Goal: Navigation & Orientation: Find specific page/section

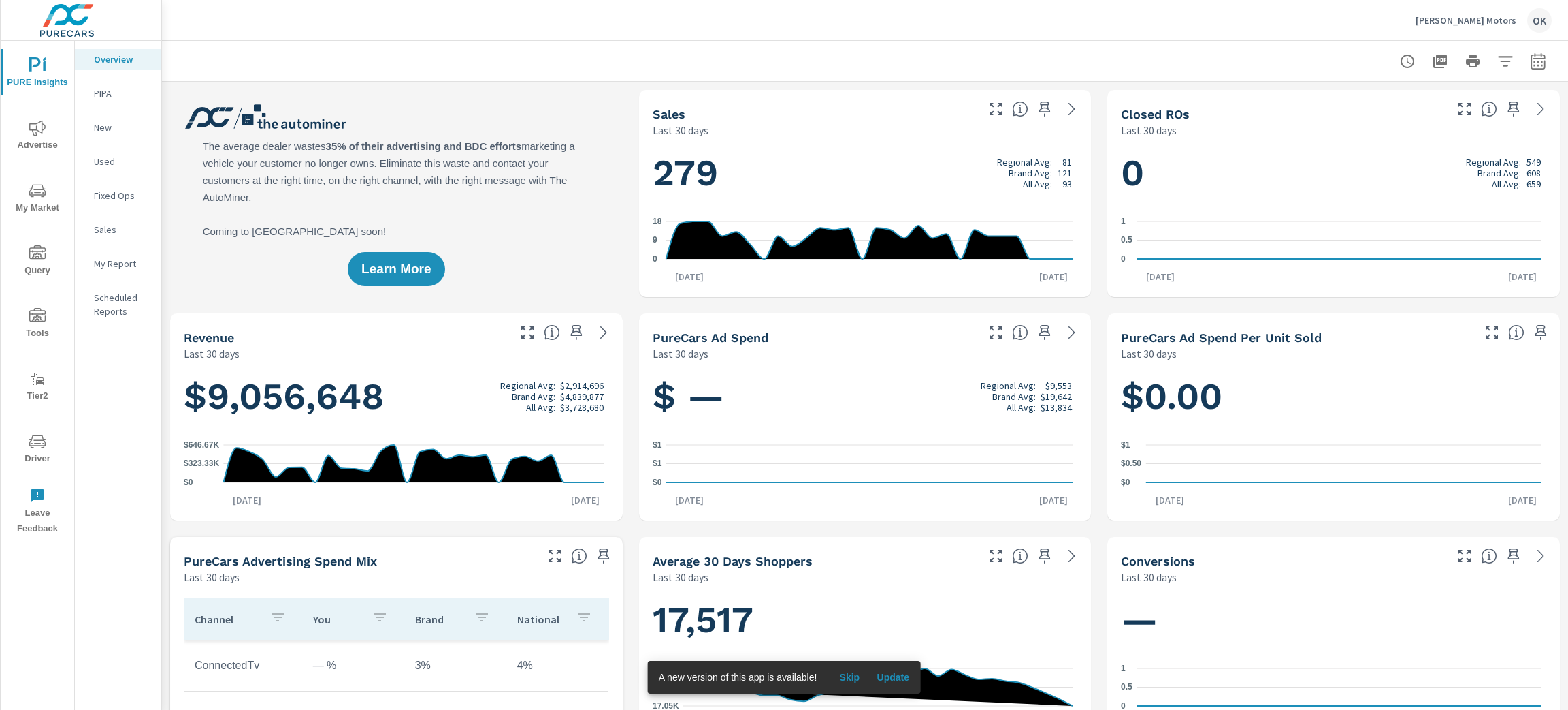
scroll to position [1, 0]
click at [41, 318] on icon "nav menu" at bounding box center [37, 315] width 16 height 16
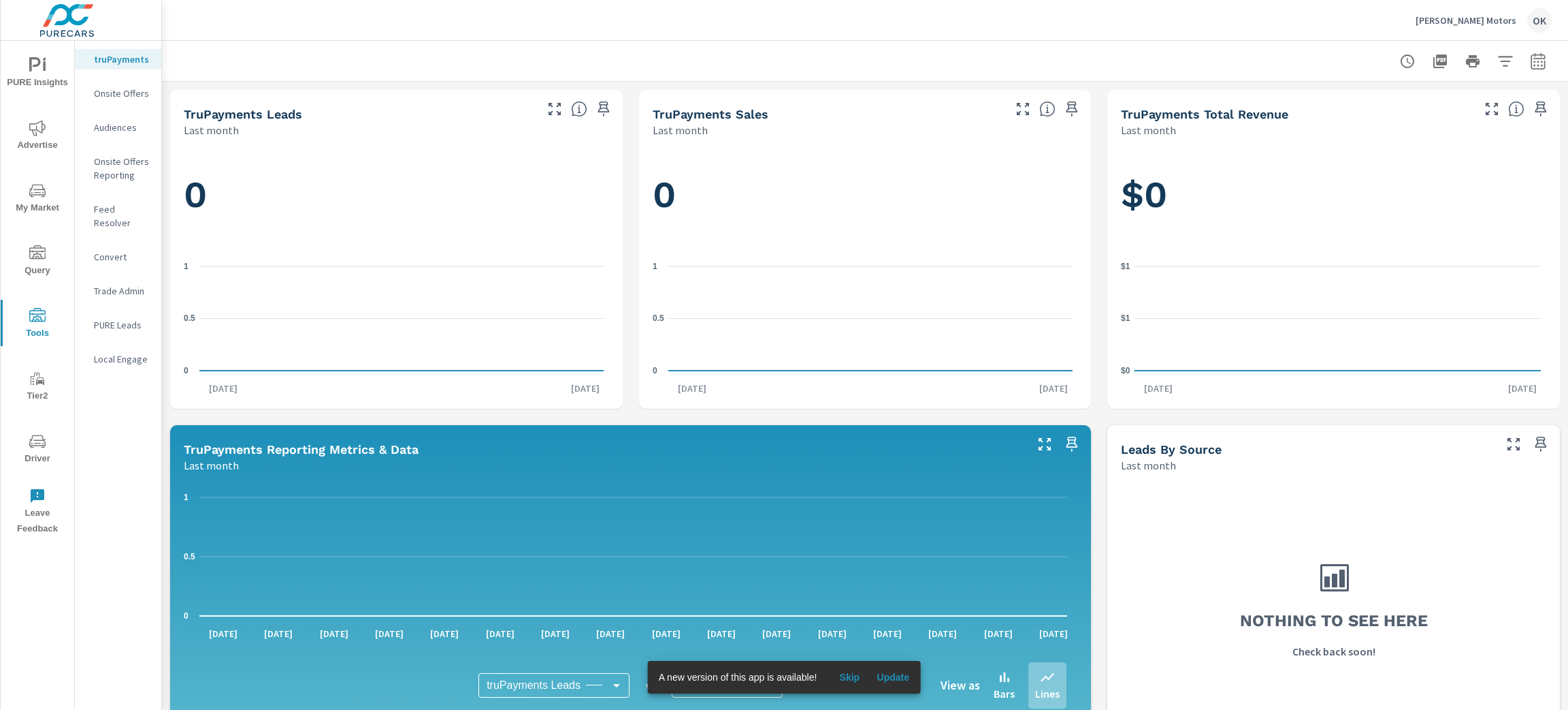
click at [39, 191] on icon "nav menu" at bounding box center [37, 190] width 16 height 16
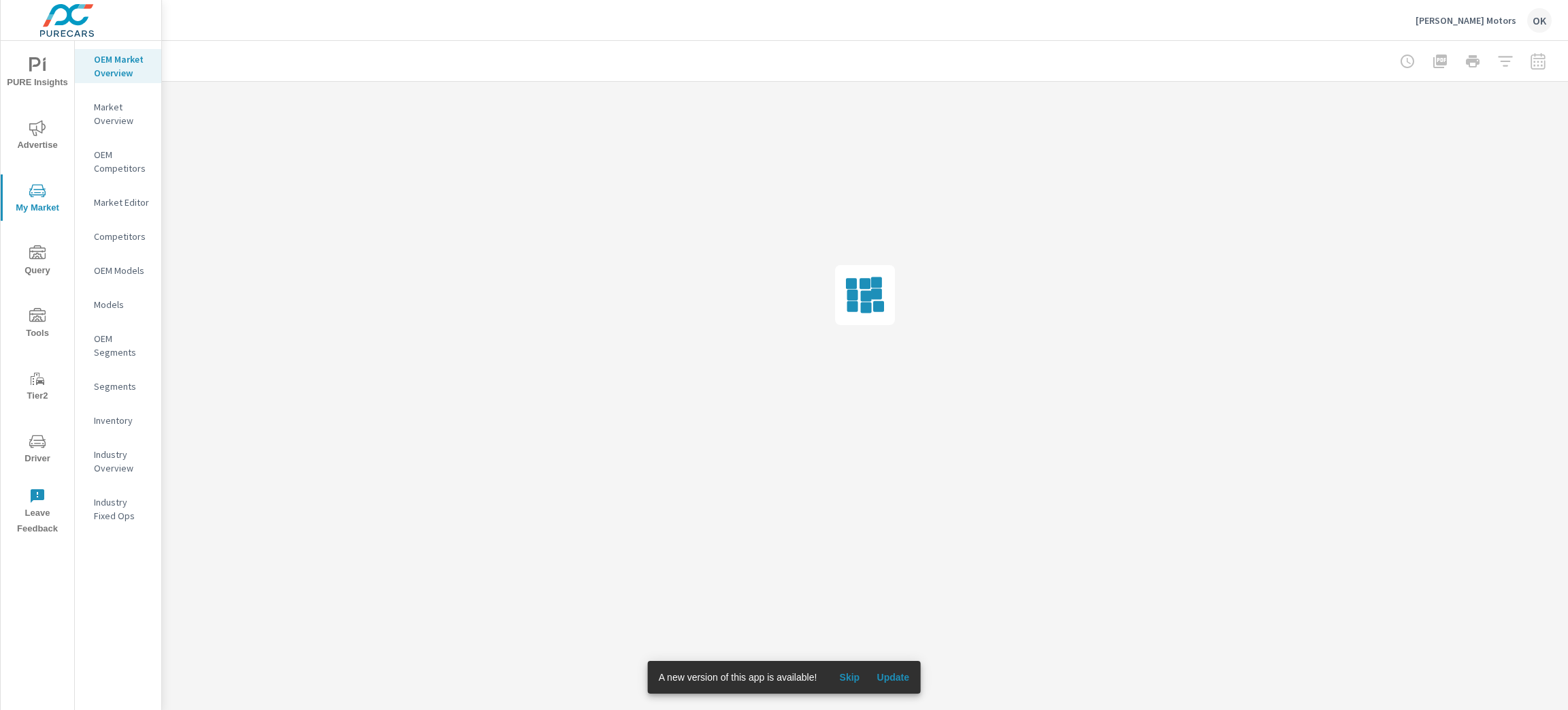
click at [124, 435] on nav "OEM Market Overview Market Overview OEM Competitors Market Editor Competitors O…" at bounding box center [117, 292] width 87 height 504
click at [119, 426] on p "Inventory" at bounding box center [121, 420] width 56 height 13
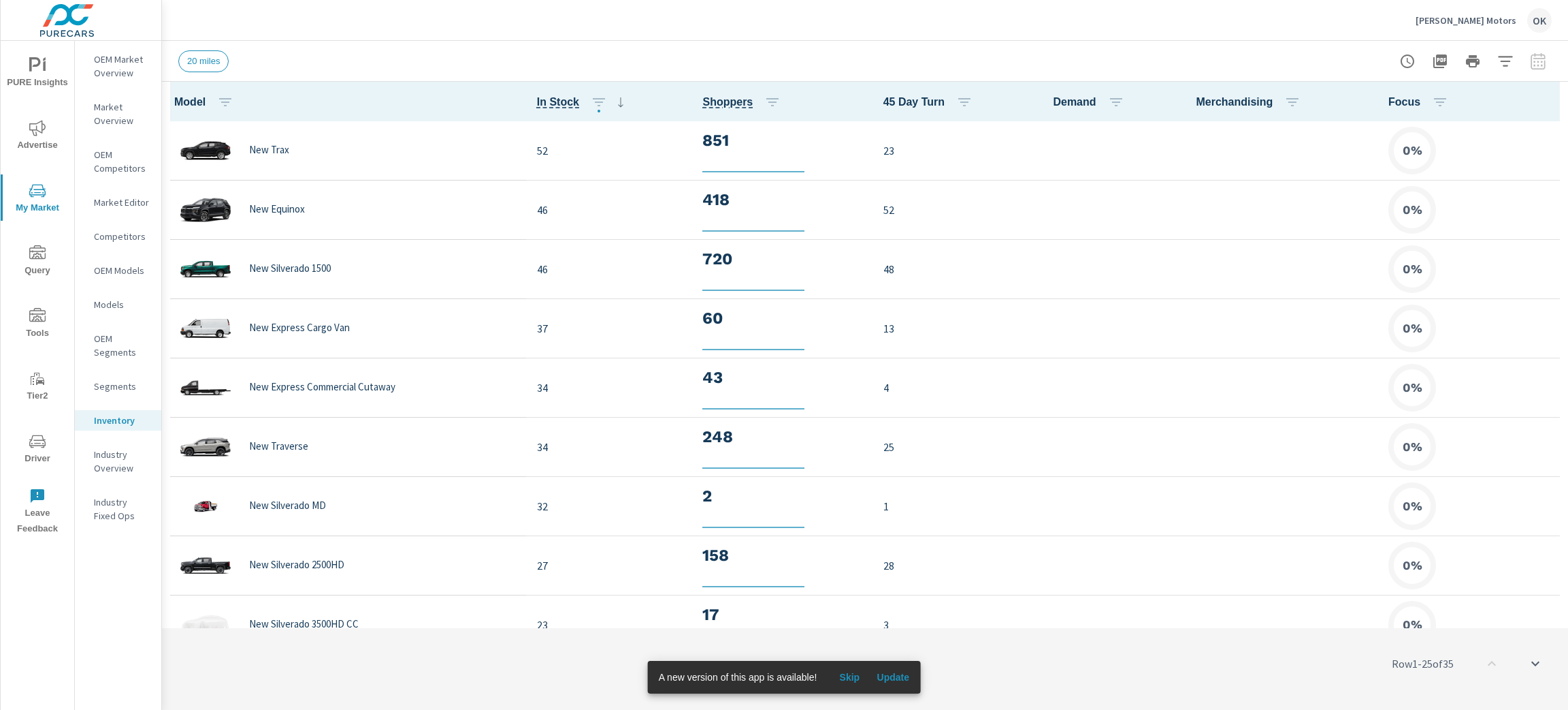
scroll to position [1, 0]
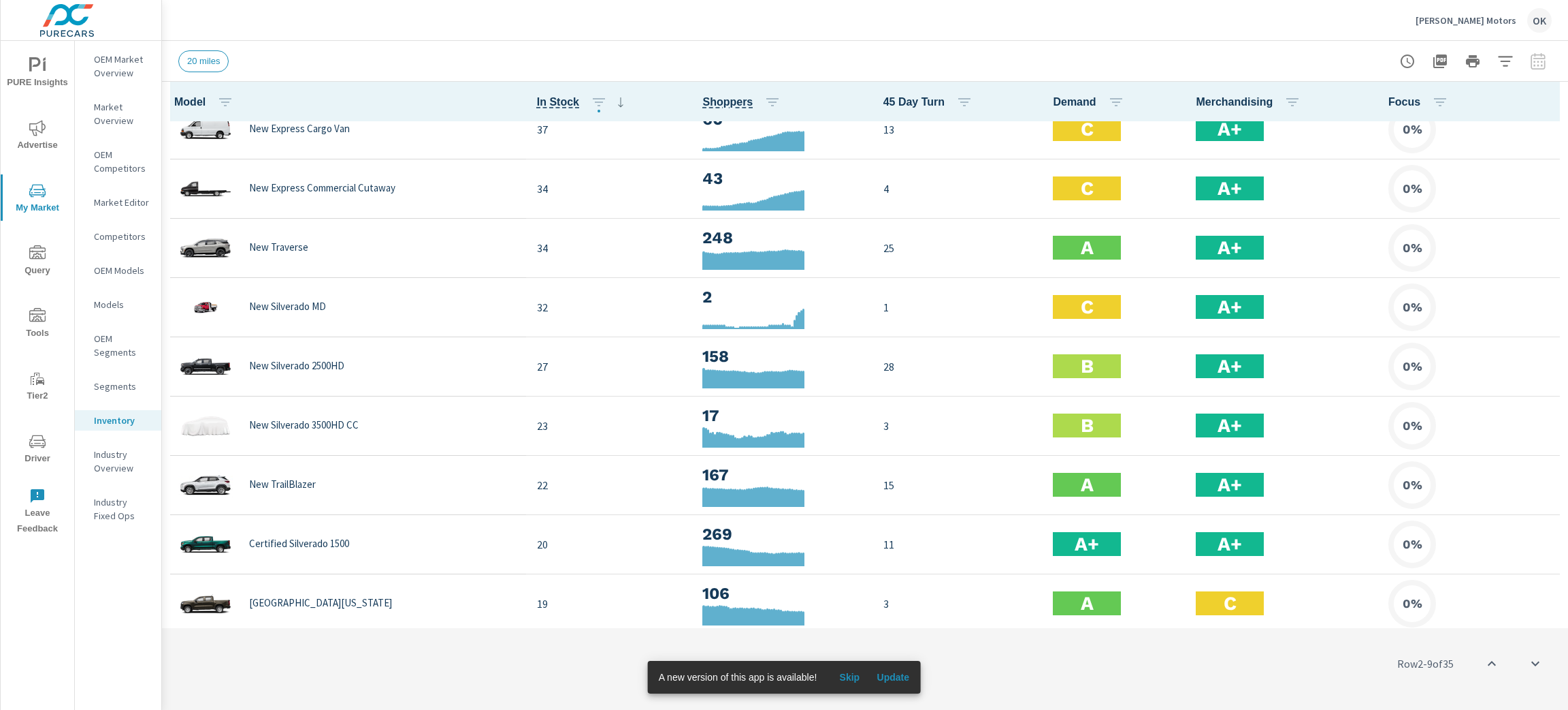
scroll to position [204, 0]
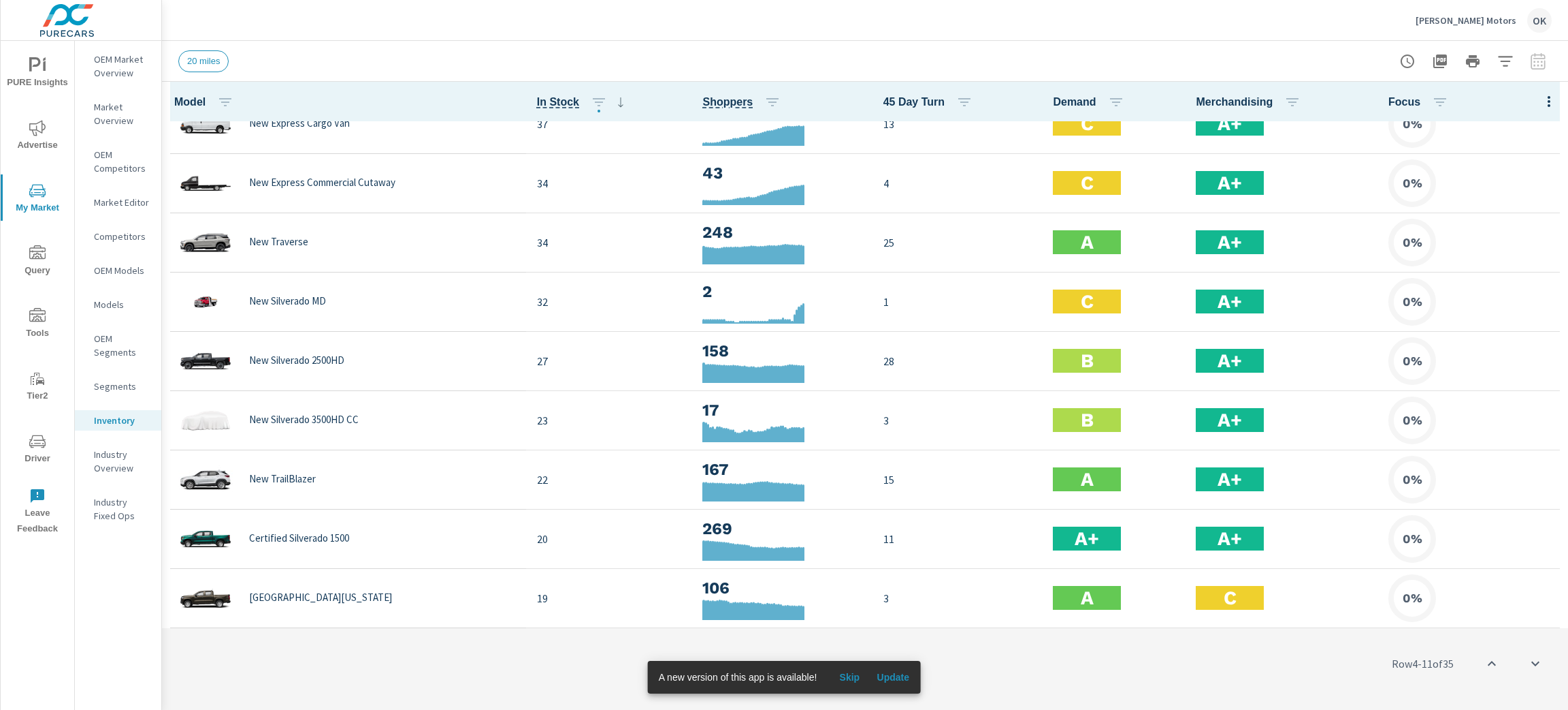
click at [48, 305] on button "Tools" at bounding box center [37, 323] width 74 height 46
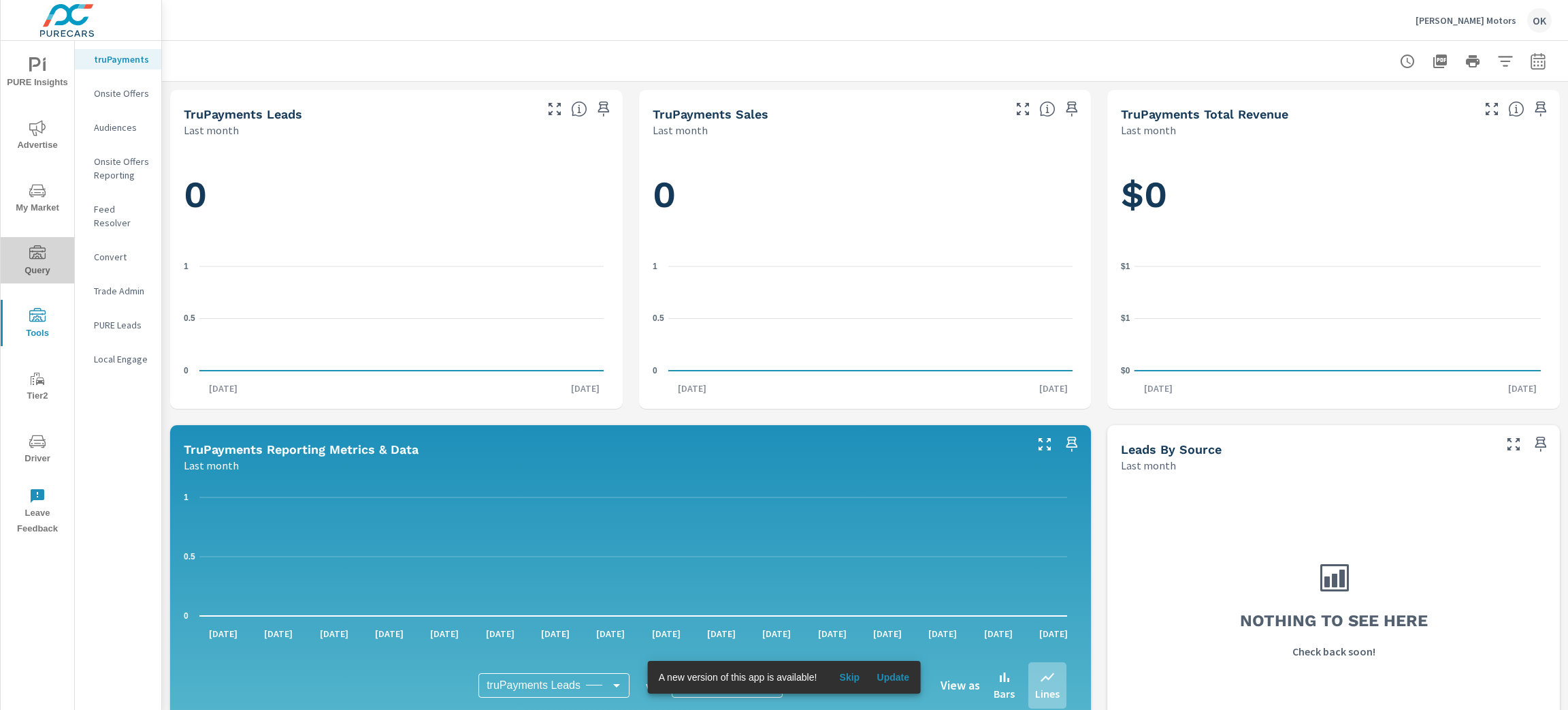
click at [39, 260] on icon "nav menu" at bounding box center [37, 253] width 16 height 16
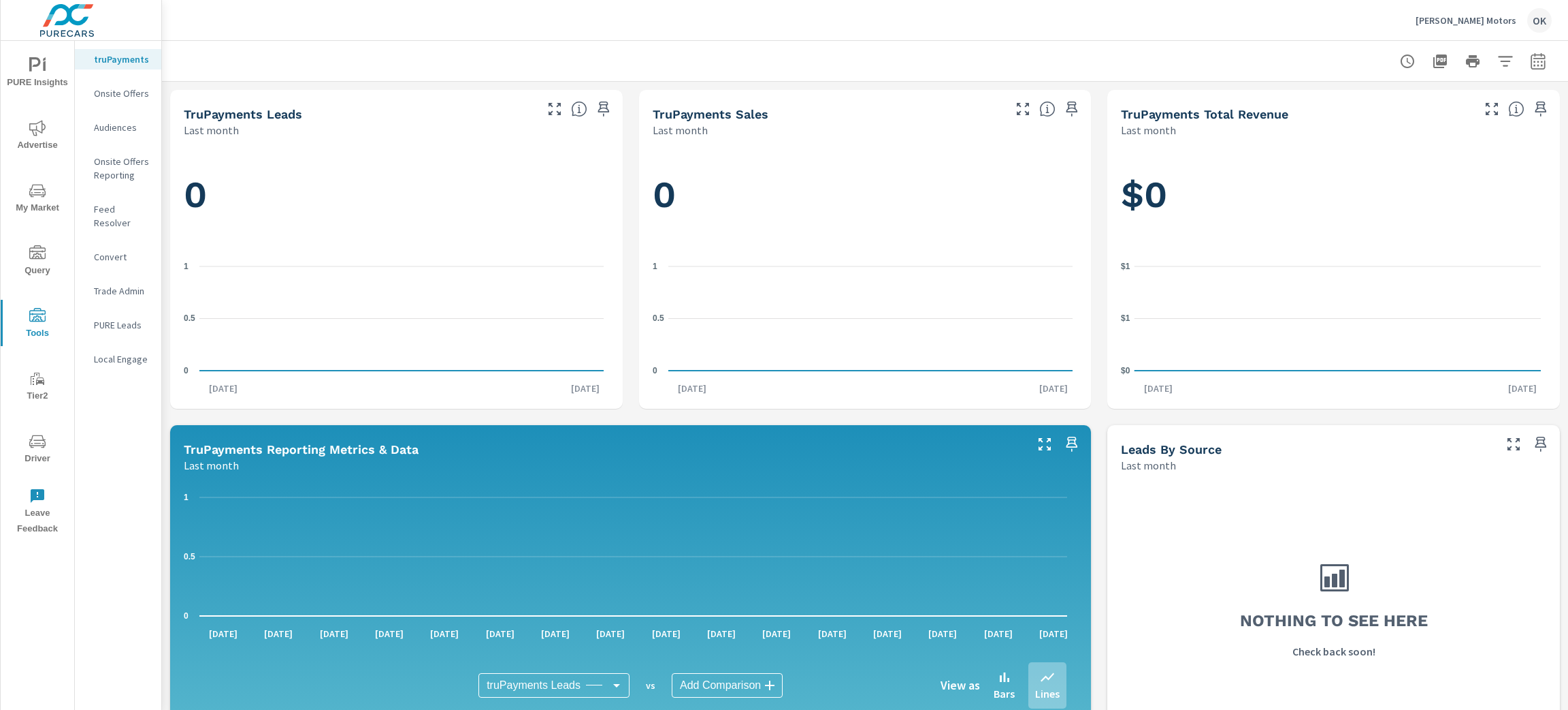
click at [32, 439] on icon "nav menu" at bounding box center [37, 441] width 16 height 13
